Goal: Download file/media

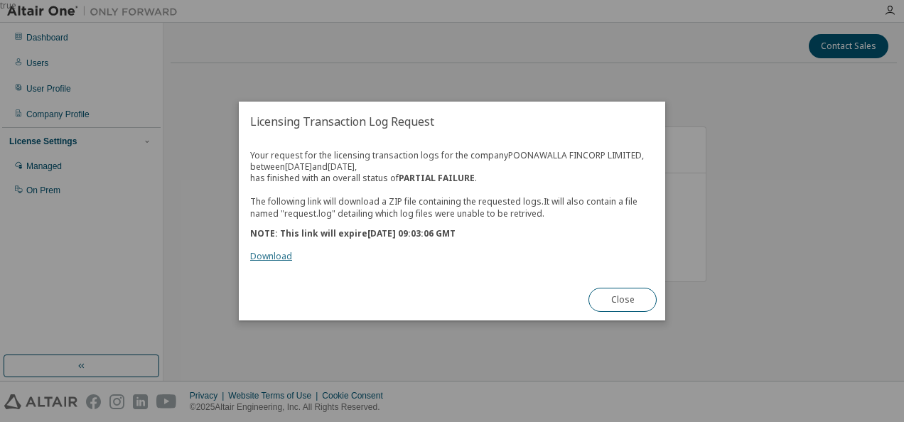
click at [268, 254] on link "Download" at bounding box center [271, 256] width 42 height 12
